Goal: Navigation & Orientation: Go to known website

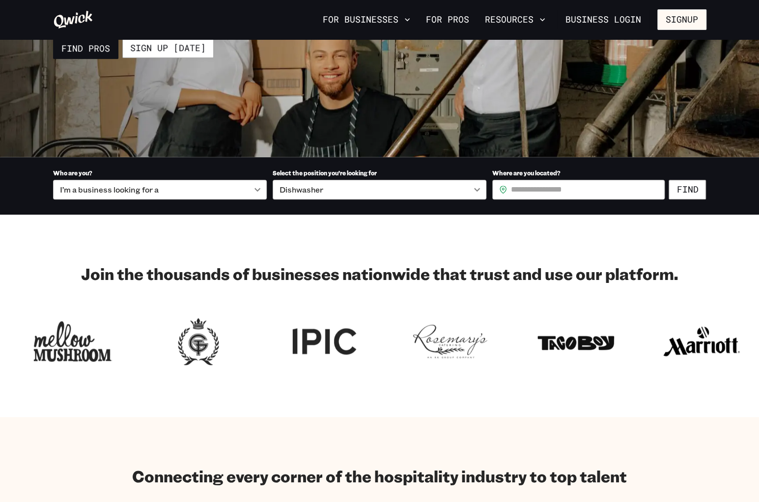
scroll to position [172, 0]
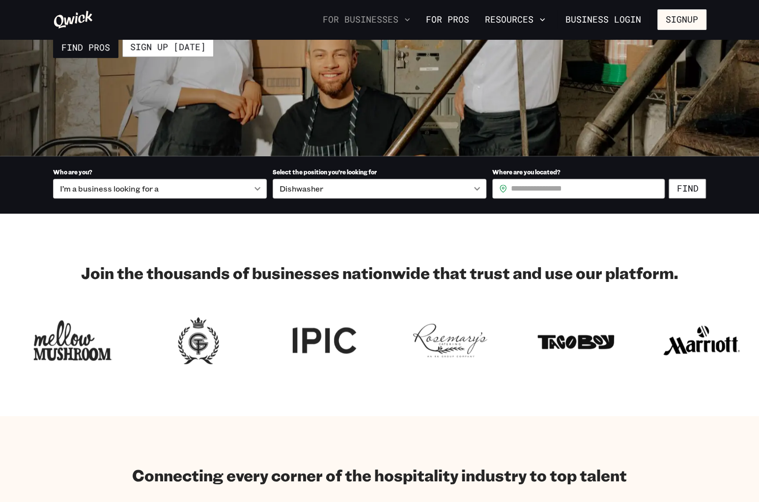
click at [407, 17] on icon "button" at bounding box center [407, 20] width 10 height 10
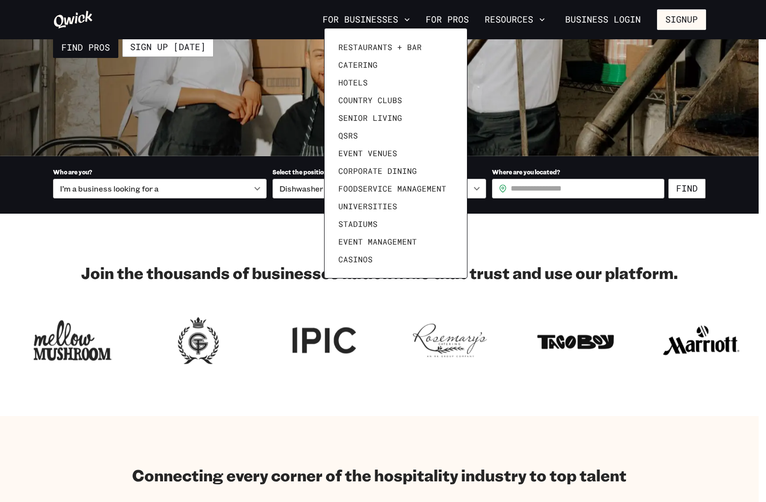
click at [512, 88] on div at bounding box center [383, 251] width 766 height 502
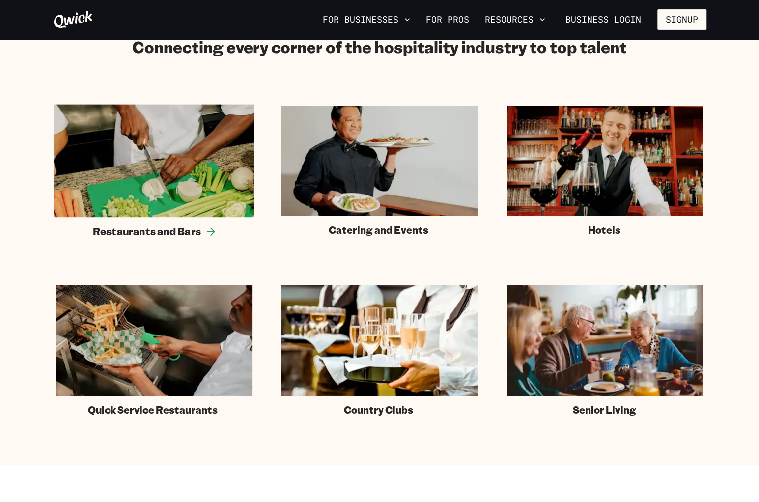
scroll to position [675, 0]
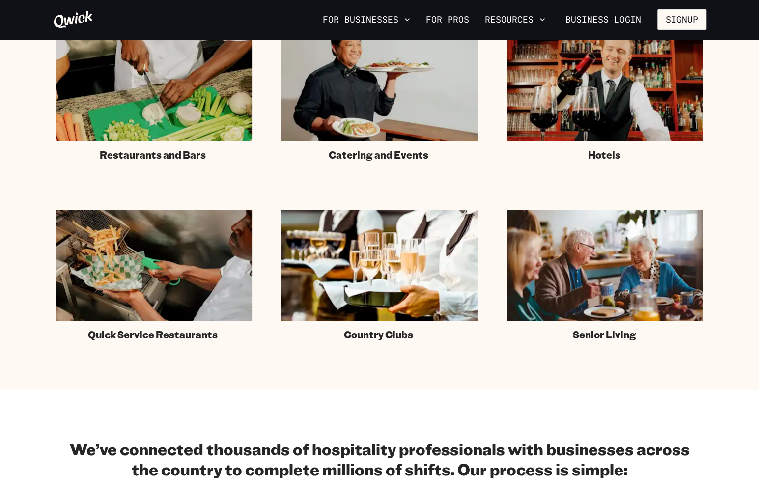
click at [732, 249] on section "Connecting every corner of the hospitality industry to top talent Restaurants a…" at bounding box center [379, 151] width 759 height 477
click at [751, 121] on section "Connecting every corner of the hospitality industry to top talent Restaurants a…" at bounding box center [379, 151] width 759 height 477
